Goal: Information Seeking & Learning: Compare options

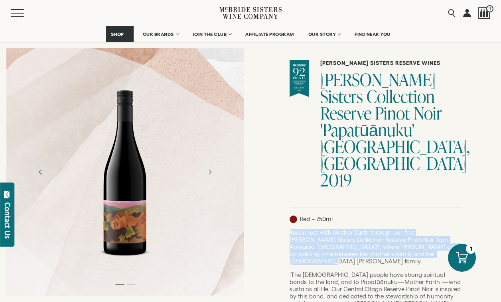
scroll to position [28, 0]
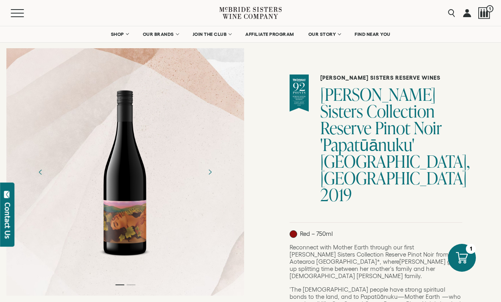
click at [354, 89] on h1 "[PERSON_NAME] Sisters Collection Reserve Pinot Noir 'Papatūānuku' [GEOGRAPHIC_D…" at bounding box center [391, 144] width 142 height 117
click at [399, 144] on h1 "McBride Sisters Collection Reserve Pinot Noir 'Papatūānuku' Central Otago, New …" at bounding box center [391, 144] width 142 height 117
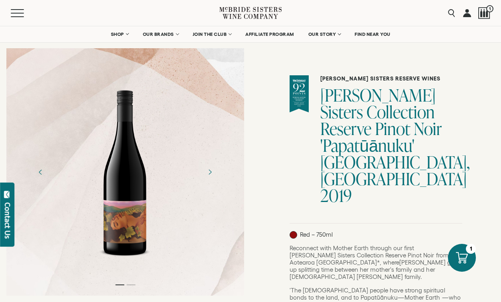
scroll to position [26, 0]
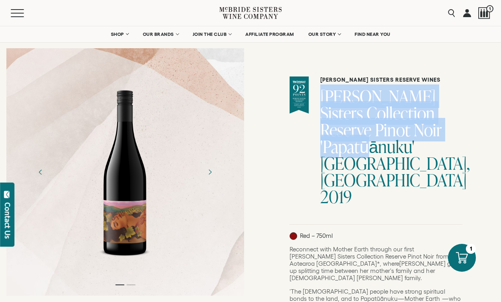
drag, startPoint x: 424, startPoint y: 148, endPoint x: 332, endPoint y: 100, distance: 104.5
click at [332, 100] on h1 "McBride Sisters Collection Reserve Pinot Noir 'Papatūānuku' Central Otago, New …" at bounding box center [391, 146] width 142 height 117
copy h1 "McBride Sisters Collection Reserve Pinot Noir 'Papatūānuku'"
click at [337, 125] on h1 "McBride Sisters Collection Reserve Pinot Noir 'Papatūānuku' Central Otago, New …" at bounding box center [391, 146] width 142 height 117
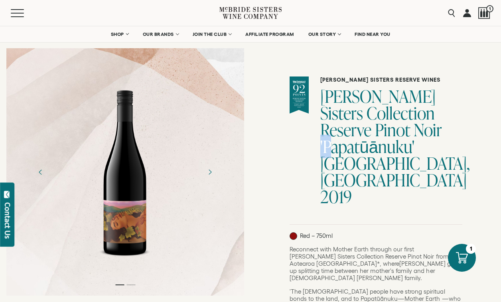
drag, startPoint x: 387, startPoint y: 149, endPoint x: 369, endPoint y: 149, distance: 17.9
click at [369, 149] on h1 "[PERSON_NAME] Sisters Collection Reserve Pinot Noir 'Papatūānuku' [GEOGRAPHIC_D…" at bounding box center [391, 146] width 142 height 117
copy h1 "ūā"
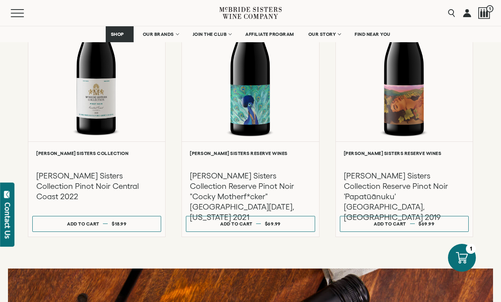
scroll to position [576, 0]
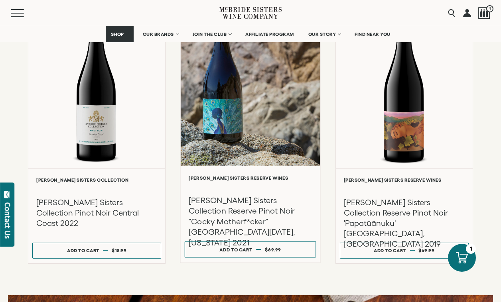
click at [271, 135] on div at bounding box center [251, 81] width 140 height 170
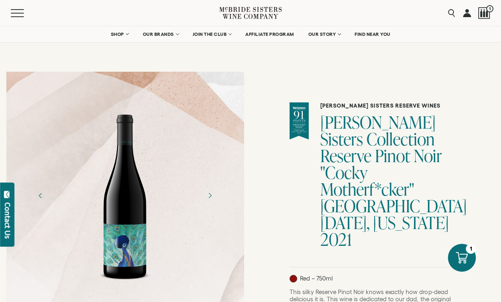
click at [430, 137] on h1 "[PERSON_NAME] Sisters Collection Reserve Pinot Noir "Cocky Motherf*cker" [GEOGR…" at bounding box center [391, 181] width 142 height 134
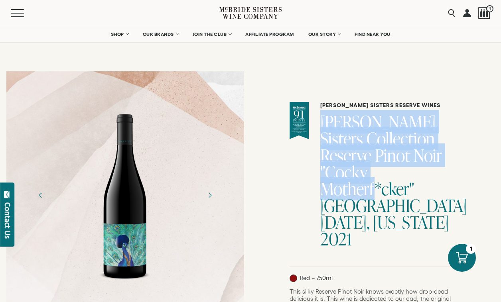
drag, startPoint x: 424, startPoint y: 172, endPoint x: 324, endPoint y: 127, distance: 109.7
click at [324, 127] on div "McBride Sisters Reserve Wines McBride Sisters Collection Reserve Pinot Noir "Co…" at bounding box center [375, 184] width 173 height 165
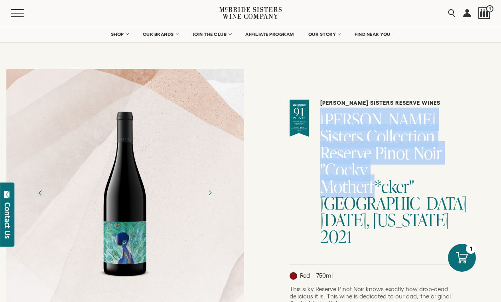
scroll to position [3, 0]
copy h1 "McBride Sisters Collection Reserve Pinot Noir "Cocky Motherf*cker""
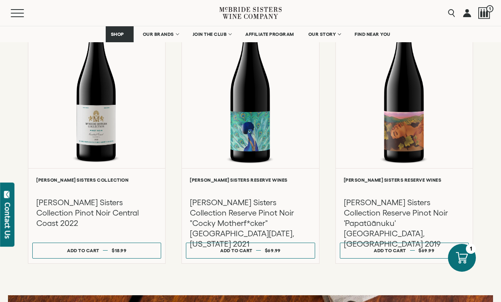
scroll to position [584, 0]
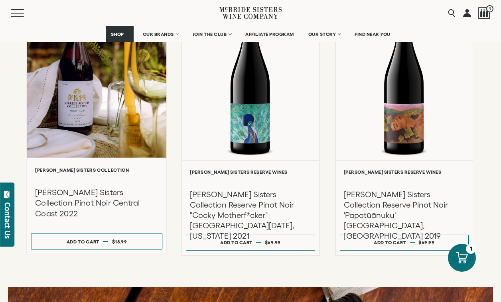
click at [116, 118] on div at bounding box center [97, 73] width 140 height 170
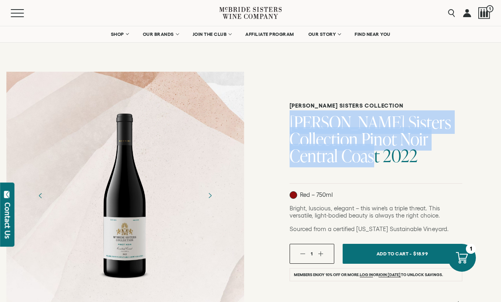
drag, startPoint x: 331, startPoint y: 153, endPoint x: 283, endPoint y: 120, distance: 58.2
click at [283, 120] on div "McBride Sisters Collection McBride Sisters Collection Pinot Noir Central Coast …" at bounding box center [375, 269] width 250 height 408
copy h1 "[PERSON_NAME] Sisters Collection Pinot Noir Central Coast 2022"
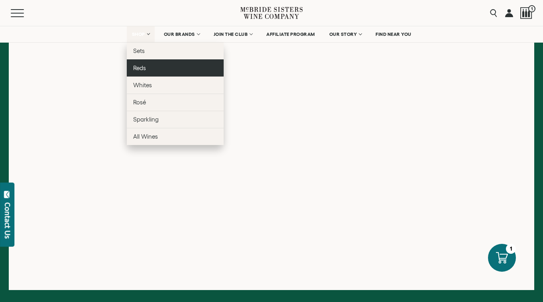
click at [148, 65] on link "Reds" at bounding box center [175, 67] width 97 height 17
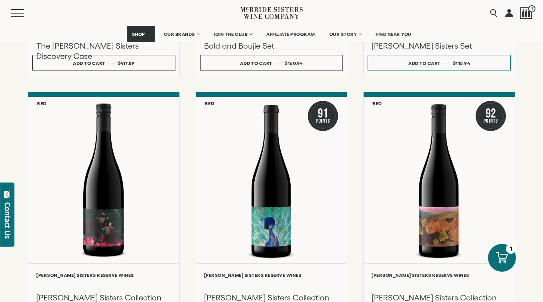
scroll to position [563, 0]
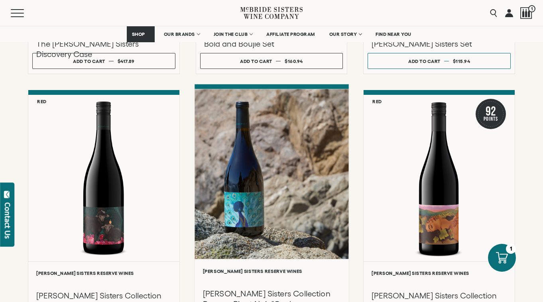
click at [288, 145] on div at bounding box center [272, 174] width 154 height 170
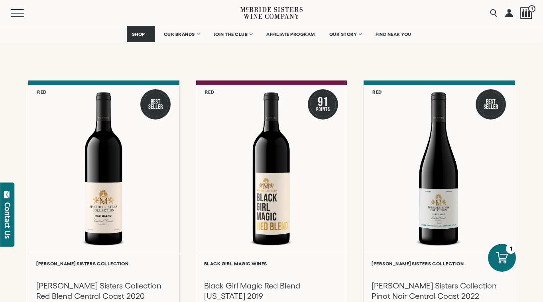
scroll to position [55, 0]
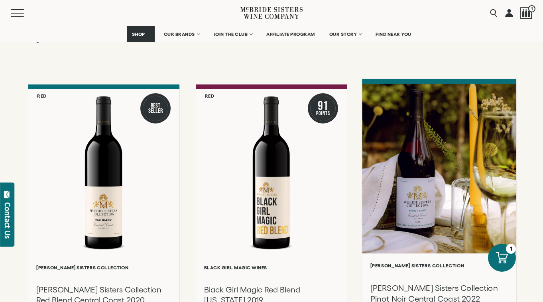
click at [419, 155] on div at bounding box center [439, 169] width 154 height 170
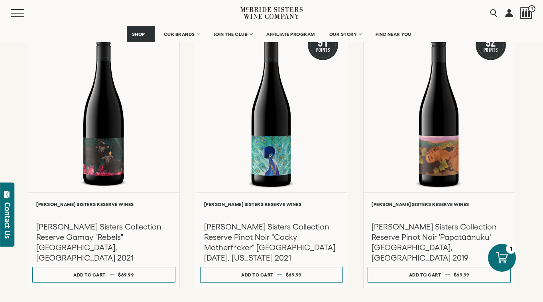
scroll to position [640, 0]
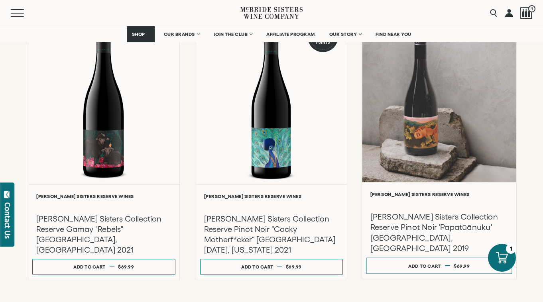
click at [480, 161] on div at bounding box center [439, 97] width 154 height 170
